Goal: Check status: Check status

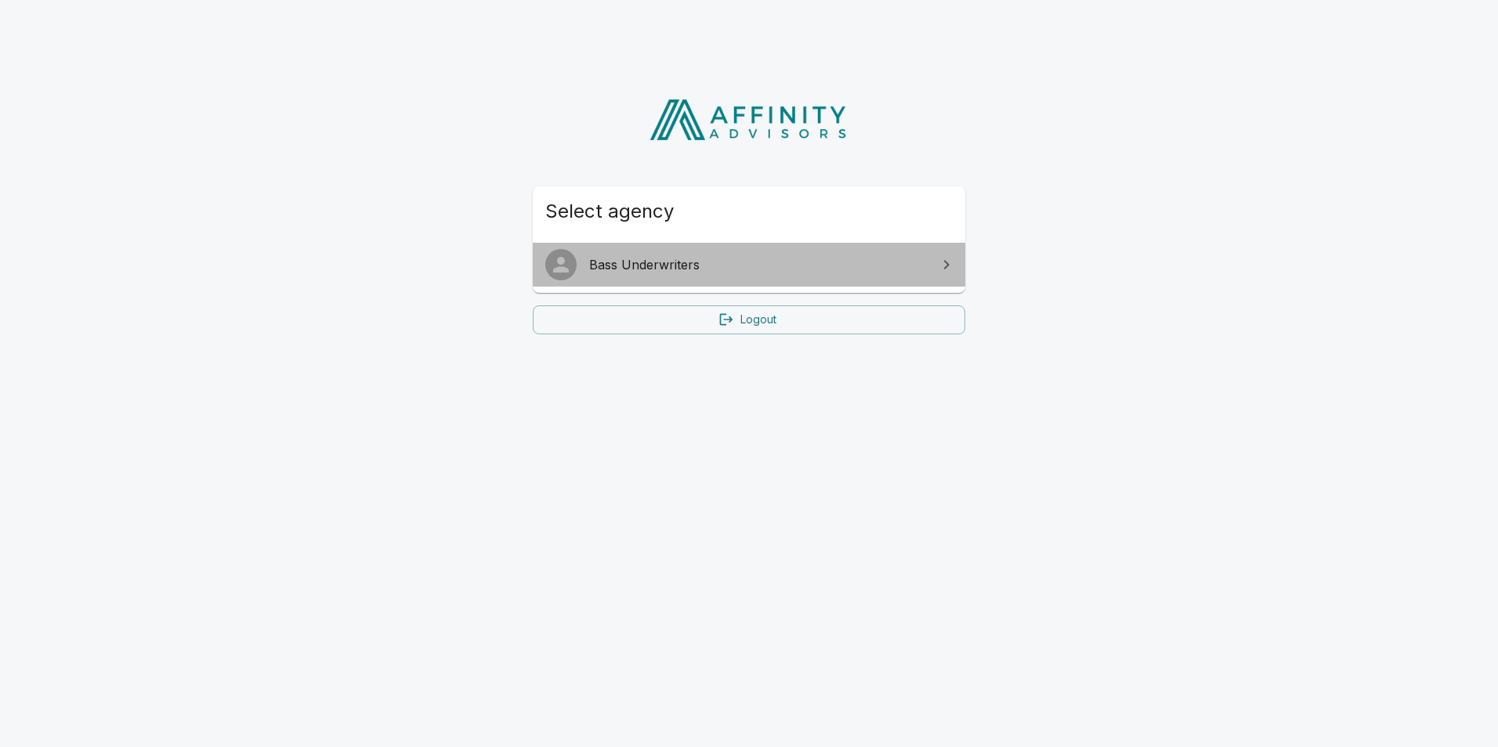
click at [669, 258] on span "Bass Underwriters" at bounding box center [758, 264] width 338 height 19
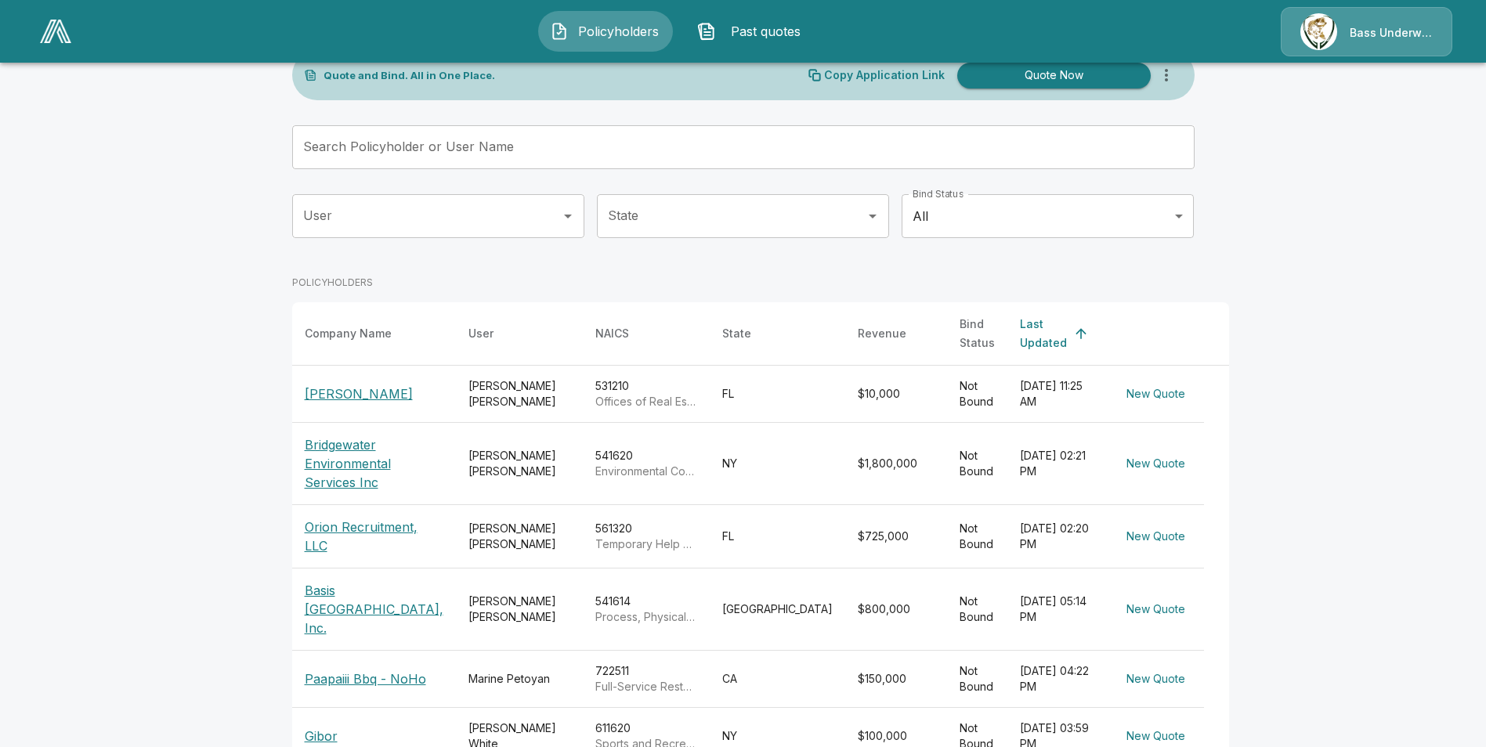
scroll to position [78, 0]
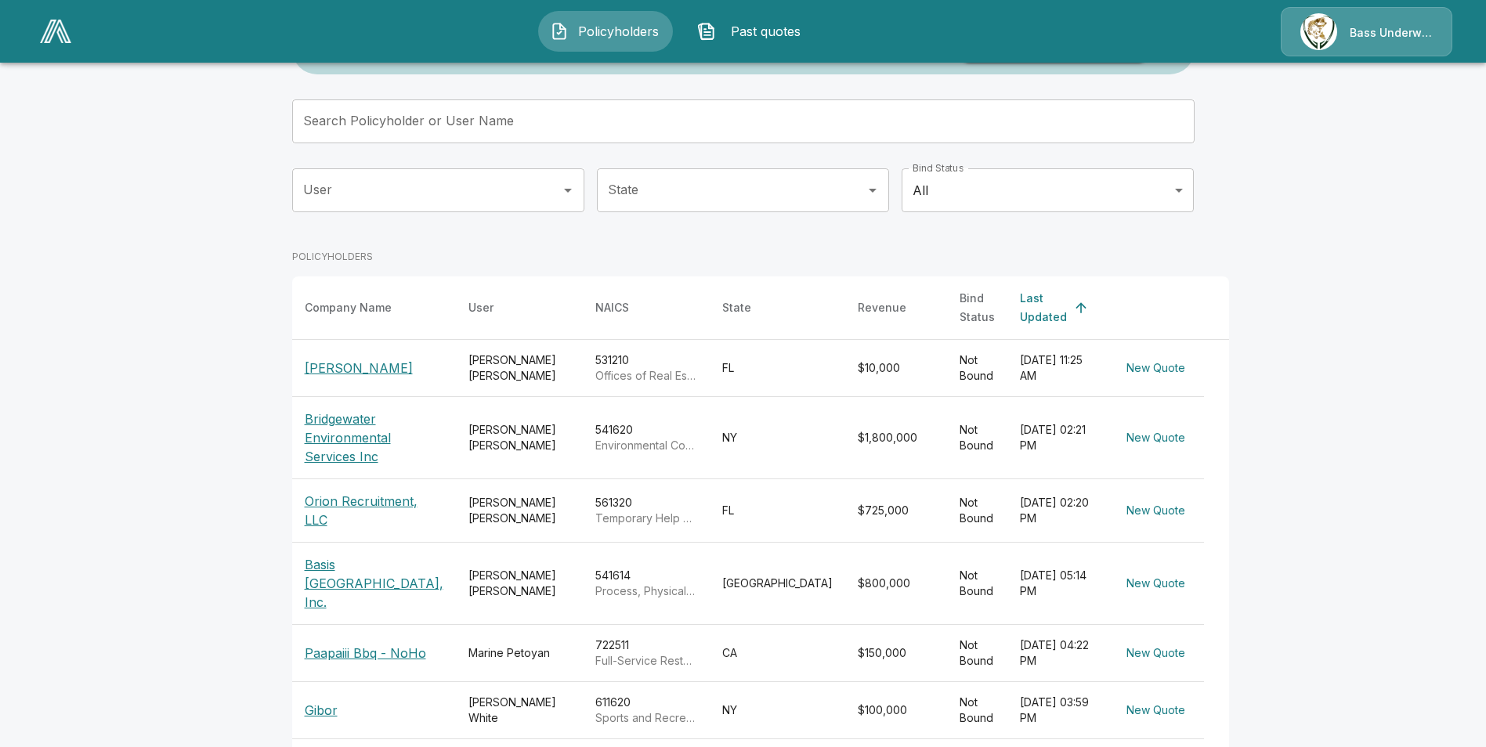
click at [342, 499] on p "Orion Recruitment, LLC" at bounding box center [374, 511] width 139 height 38
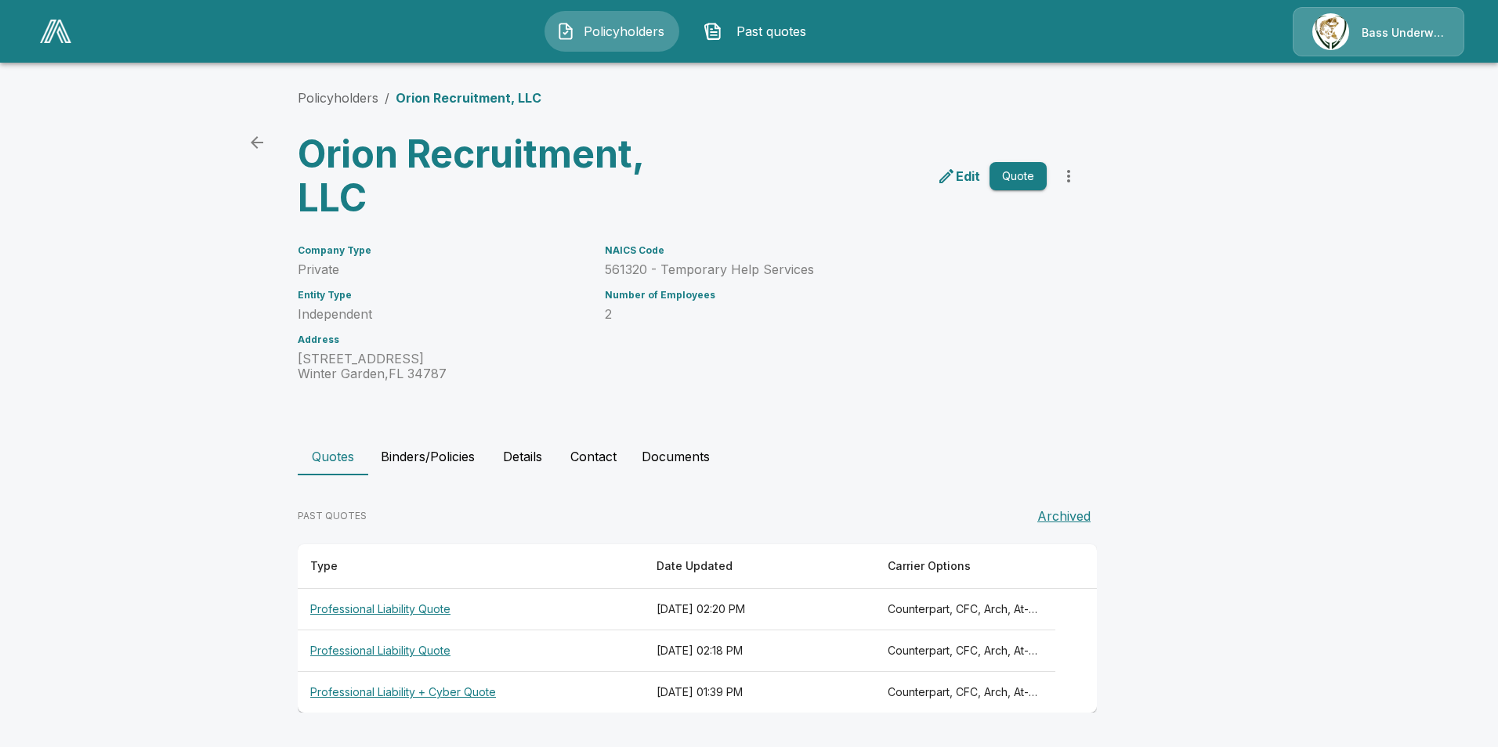
click at [461, 692] on th "Professional Liability + Cyber Quote" at bounding box center [471, 693] width 346 height 42
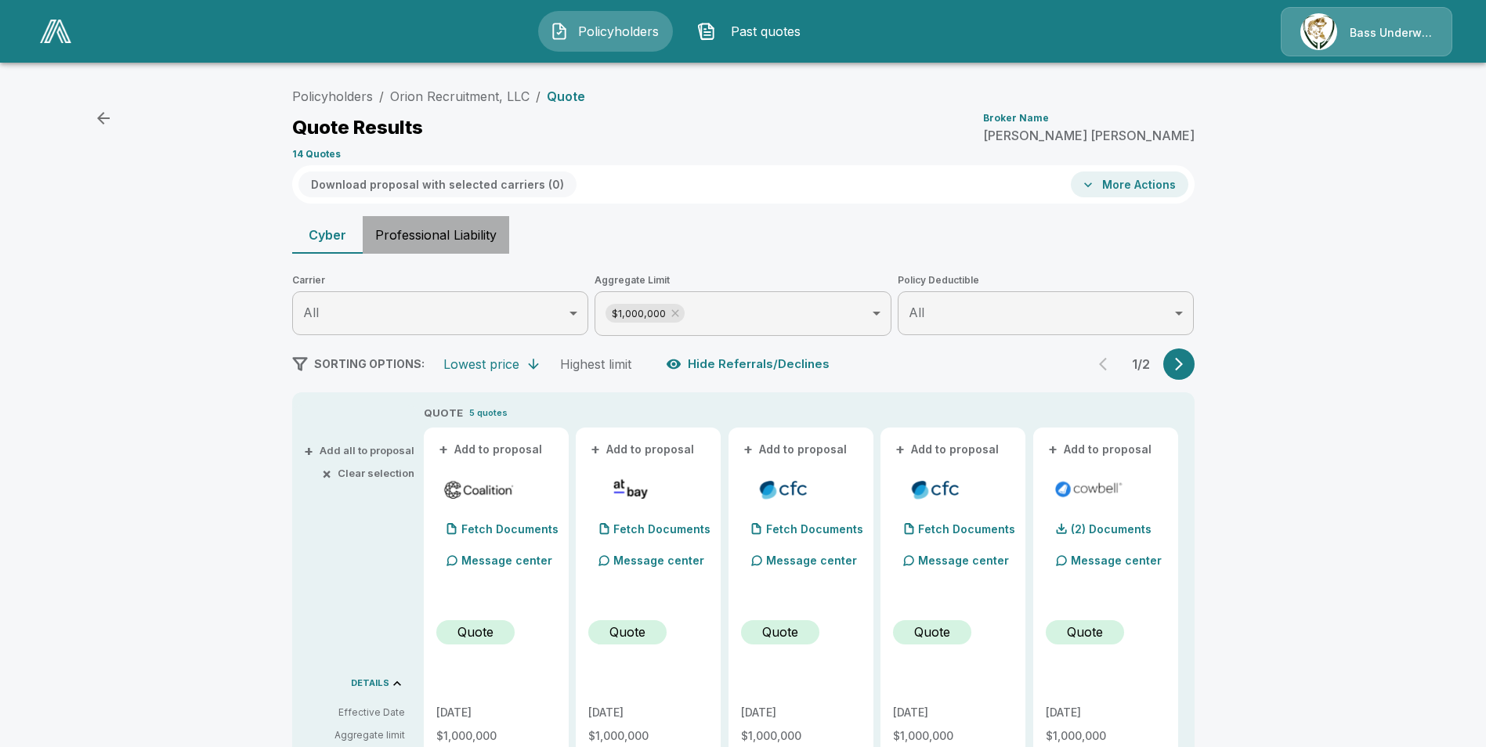
click at [445, 223] on button "Professional Liability" at bounding box center [436, 235] width 147 height 38
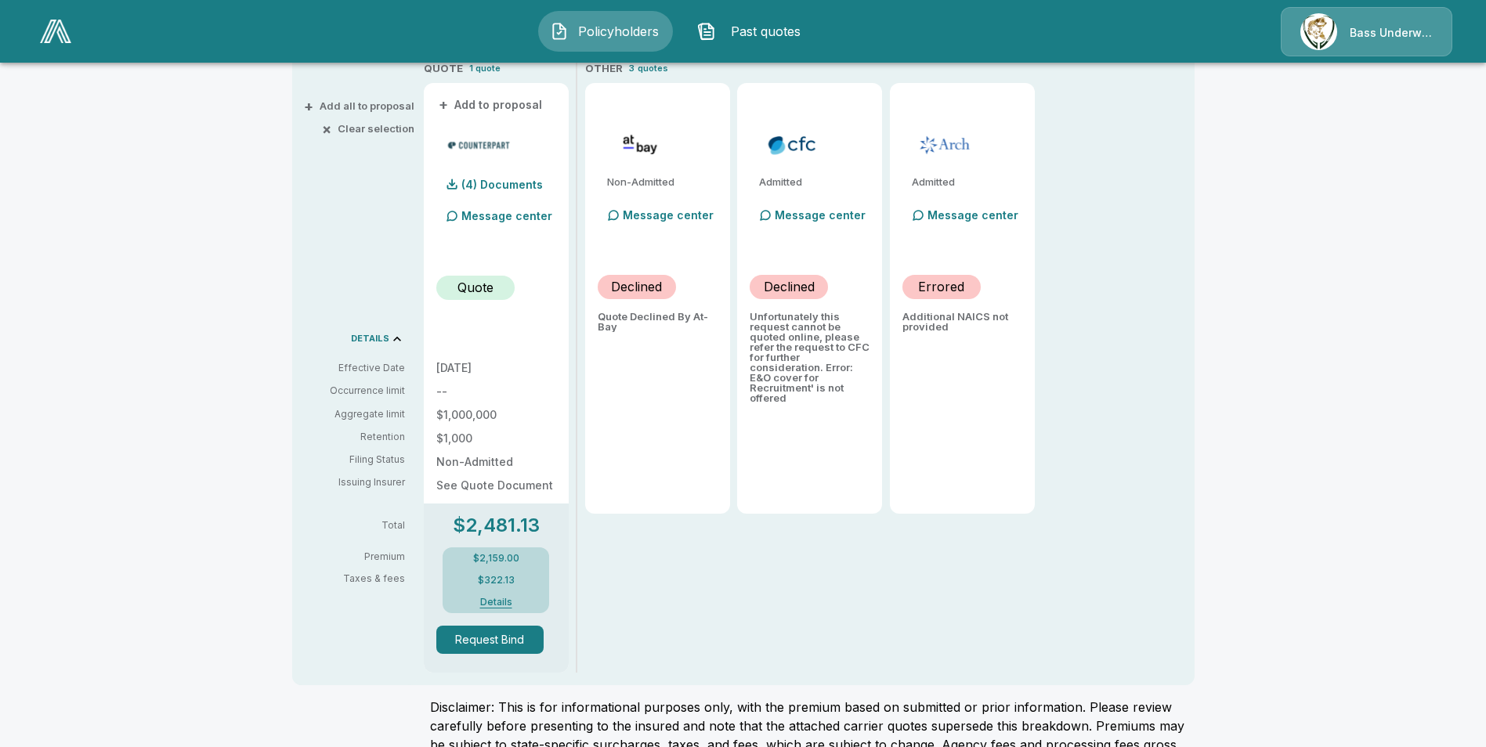
scroll to position [211, 0]
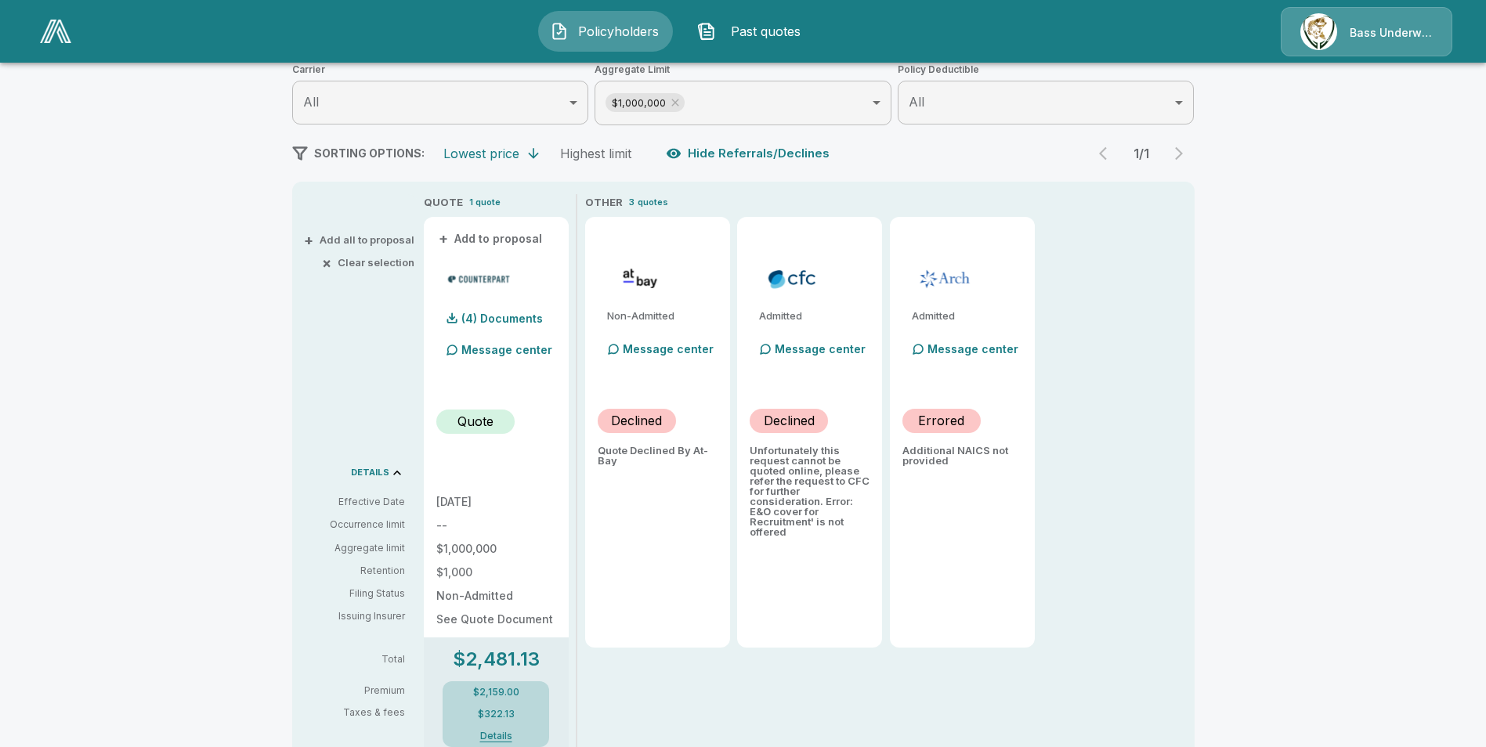
click at [500, 340] on div "Message center" at bounding box center [501, 350] width 110 height 31
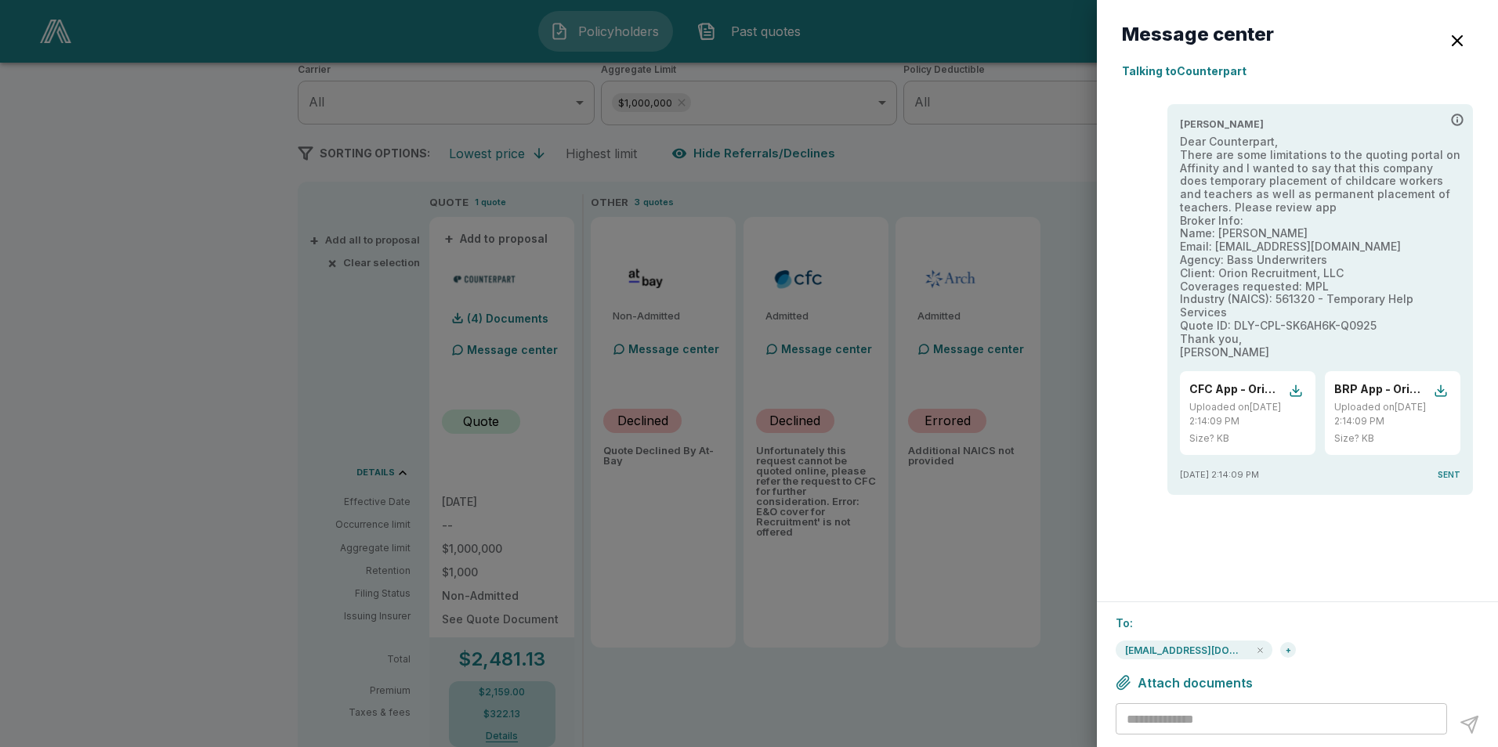
click at [202, 451] on div at bounding box center [749, 373] width 1498 height 747
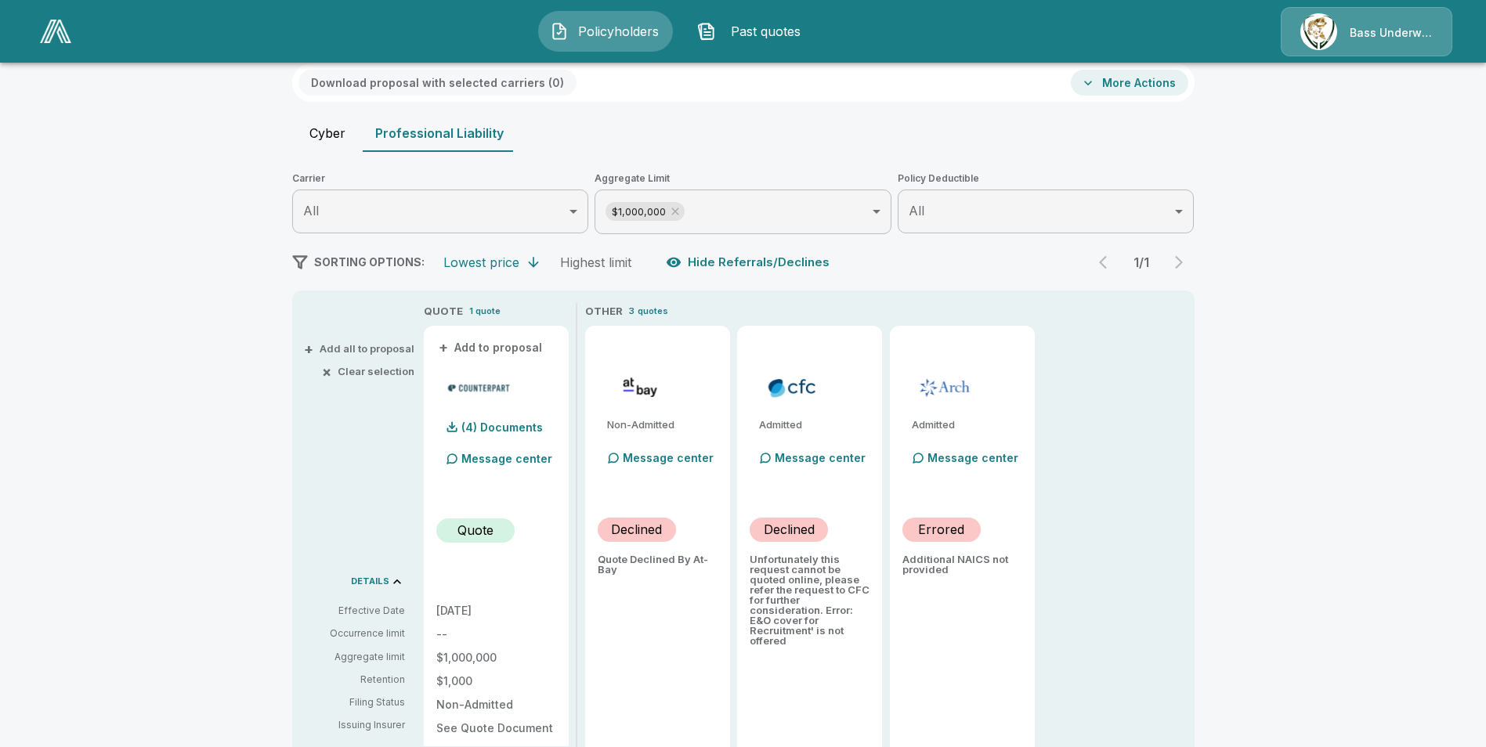
scroll to position [0, 0]
